Goal: Book appointment/travel/reservation

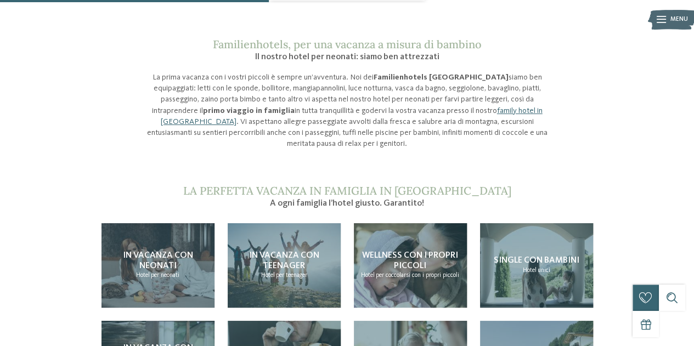
scroll to position [771, 0]
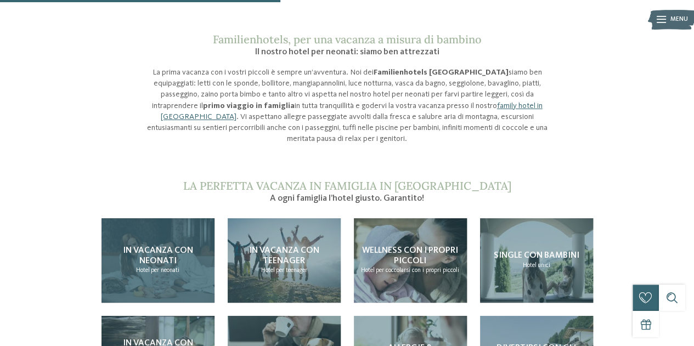
click at [136, 246] on span "In vacanza con neonati" at bounding box center [158, 255] width 70 height 19
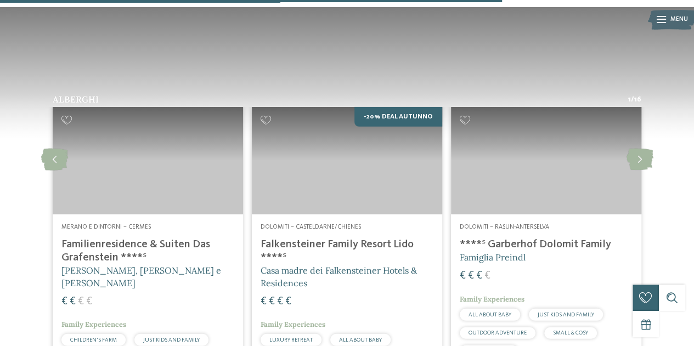
scroll to position [1382, 0]
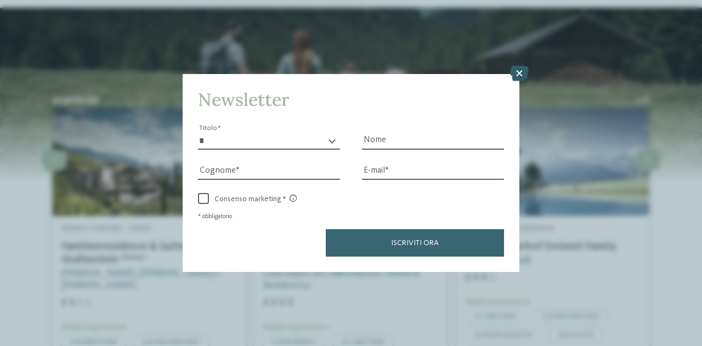
click at [516, 69] on icon at bounding box center [519, 73] width 19 height 15
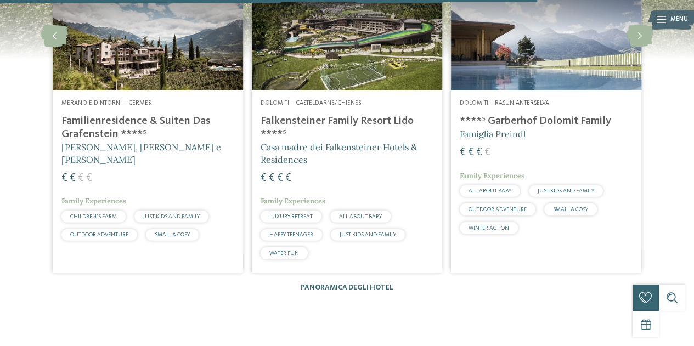
scroll to position [1467, 0]
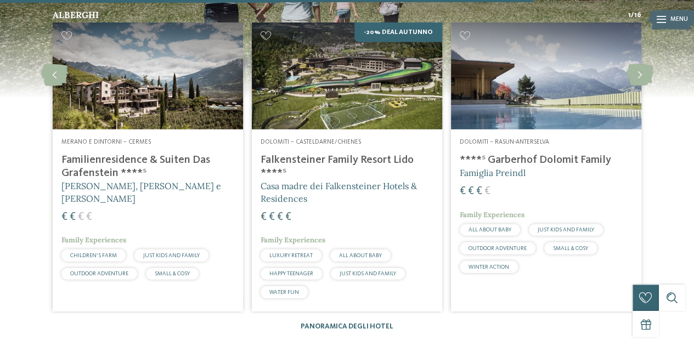
click at [317, 154] on h4 "Falkensteiner Family Resort Lido ****ˢ" at bounding box center [347, 167] width 173 height 26
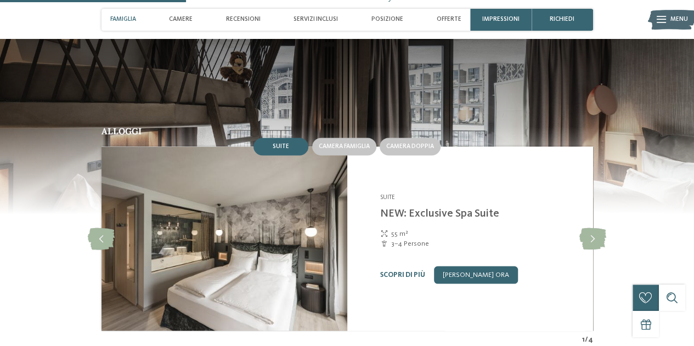
scroll to position [842, 0]
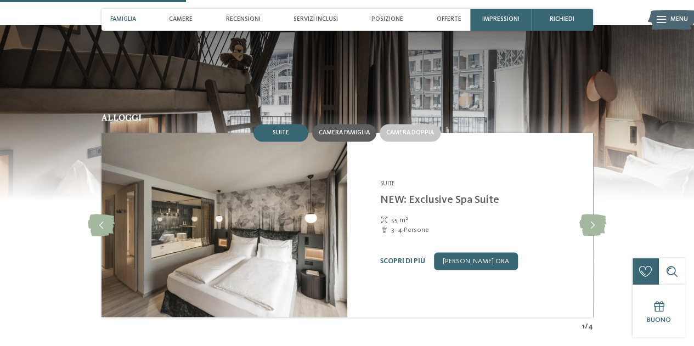
click at [356, 136] on span "Camera famiglia" at bounding box center [344, 132] width 51 height 7
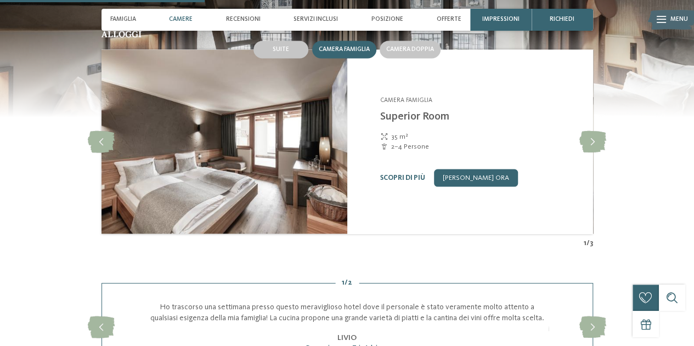
scroll to position [926, 0]
click at [588, 153] on icon at bounding box center [592, 142] width 27 height 22
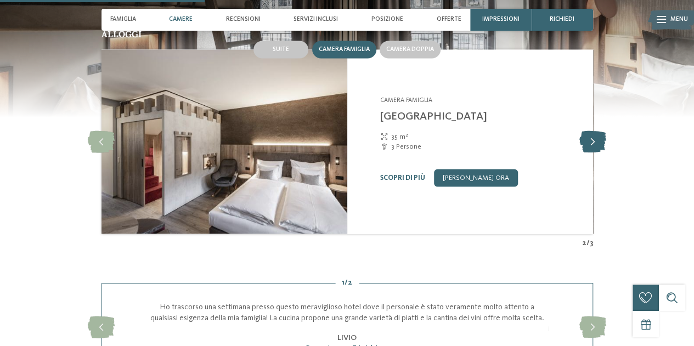
click at [588, 153] on icon at bounding box center [592, 142] width 27 height 22
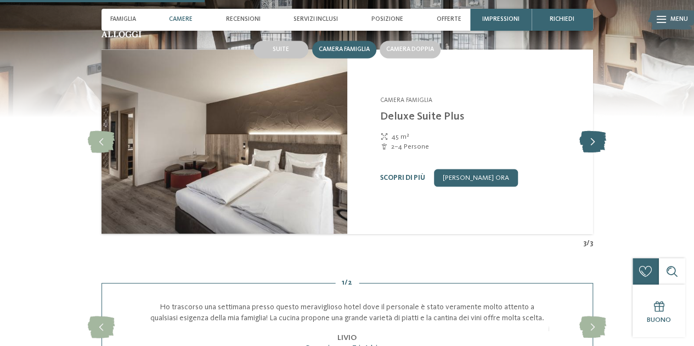
click at [588, 153] on icon at bounding box center [592, 142] width 27 height 22
